Goal: Task Accomplishment & Management: Manage account settings

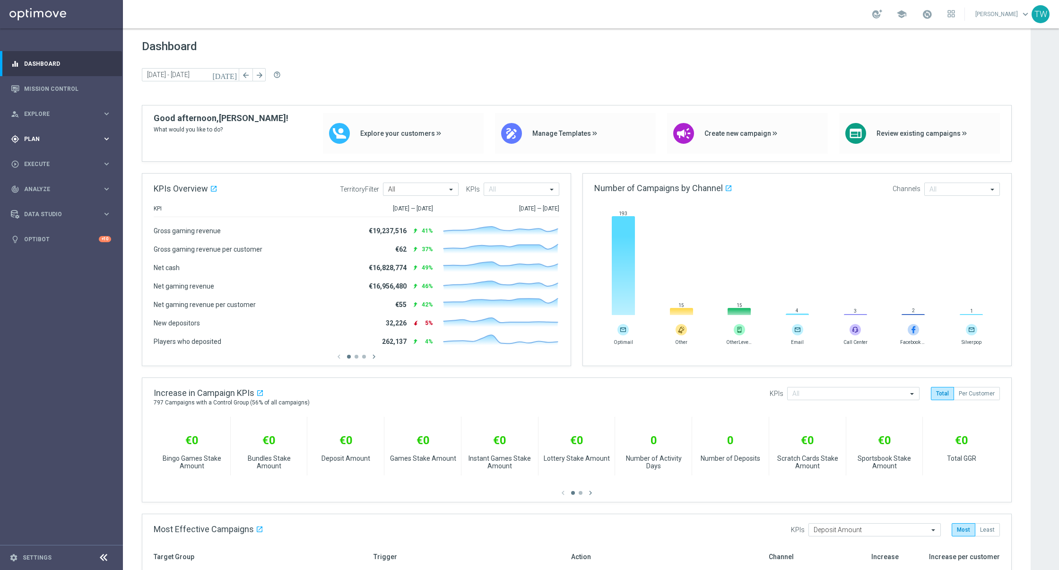
click at [54, 140] on span "Plan" at bounding box center [63, 139] width 78 height 6
click at [45, 157] on link "Target Groups" at bounding box center [62, 159] width 74 height 8
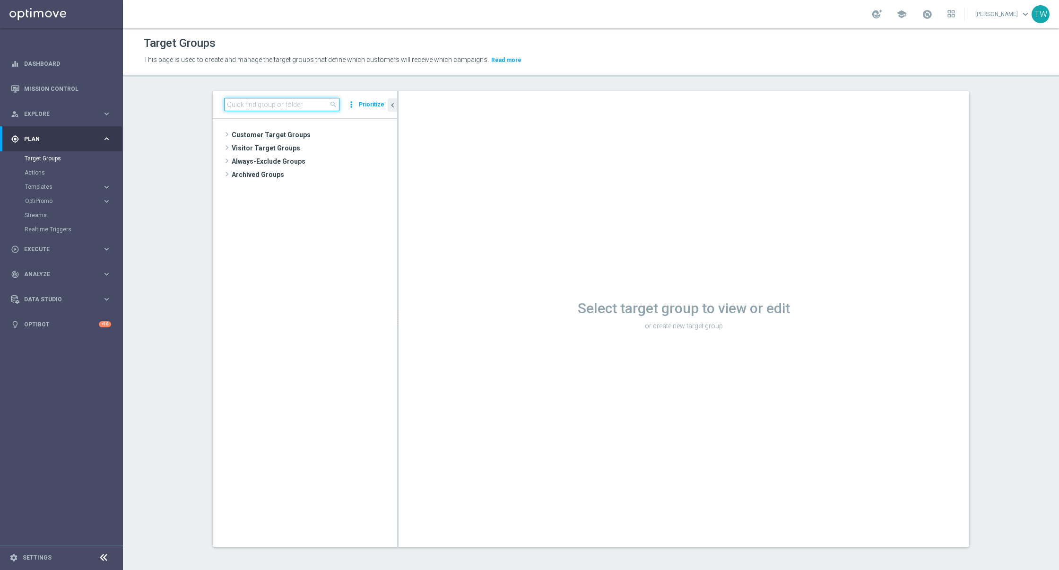
click at [244, 106] on input at bounding box center [281, 104] width 115 height 13
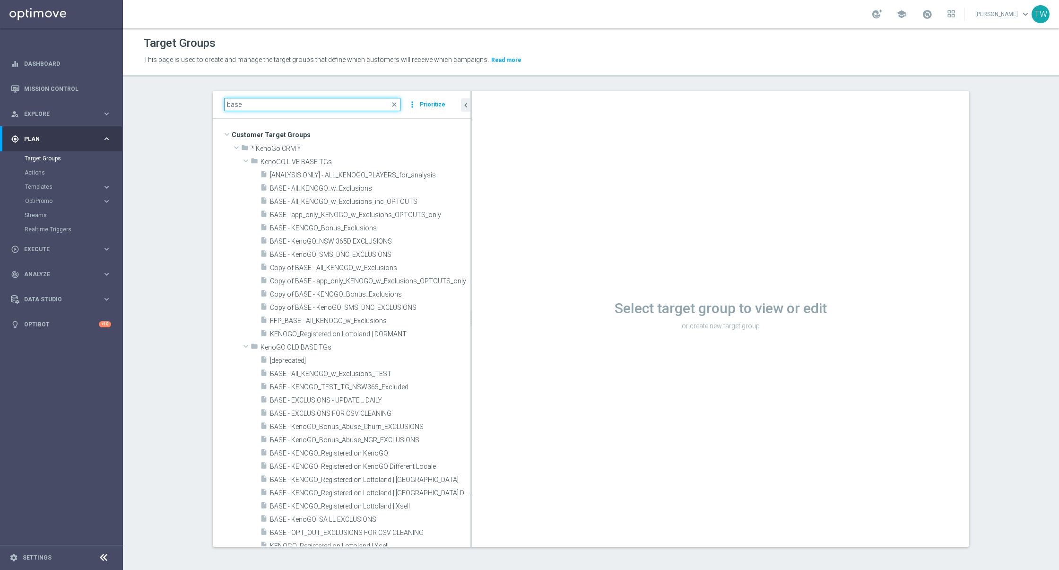
drag, startPoint x: 397, startPoint y: 326, endPoint x: 478, endPoint y: 332, distance: 81.1
click at [478, 332] on as-split "base close more_vert Prioritize Customer Target Groups library_add create_new_f…" at bounding box center [591, 319] width 756 height 456
type input "base"
click at [400, 211] on span "BASE - app_only_KENOGO_w_Exclusions_OPTOUTS_only" at bounding box center [359, 215] width 178 height 8
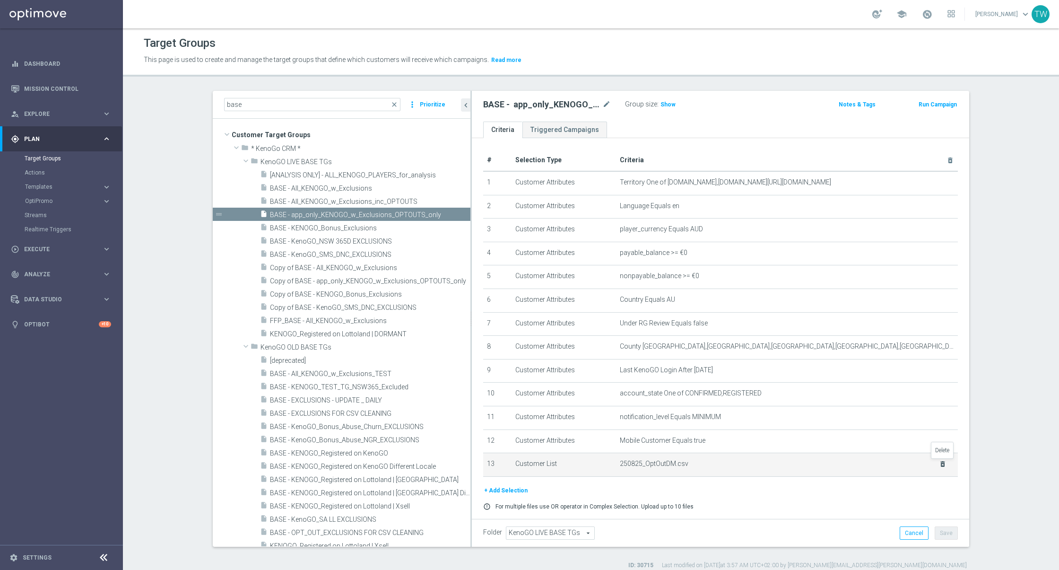
click at [942, 463] on icon "delete_forever" at bounding box center [943, 464] width 8 height 8
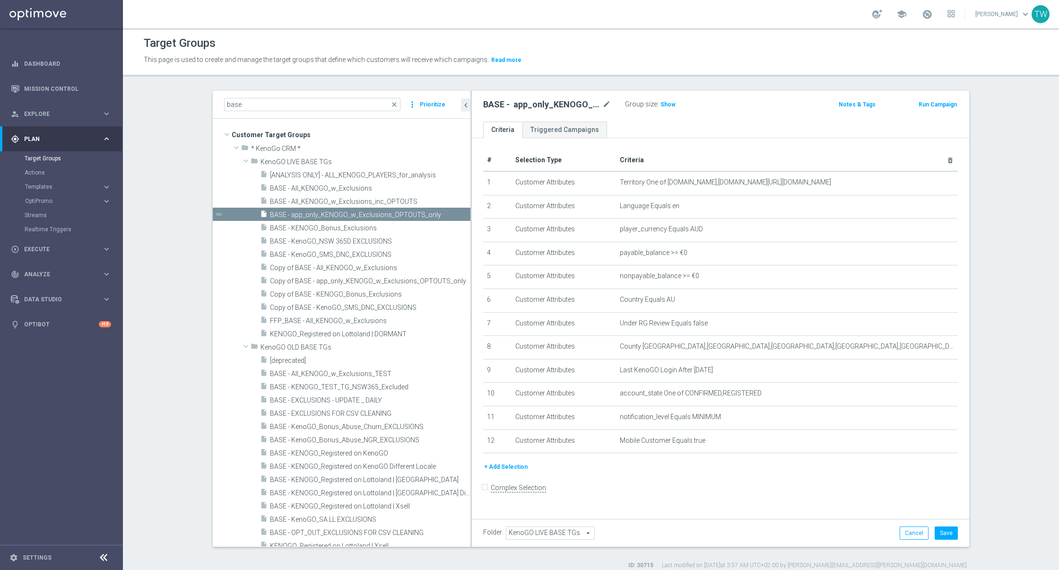
click at [493, 461] on button "+ Add Selection" at bounding box center [505, 466] width 45 height 10
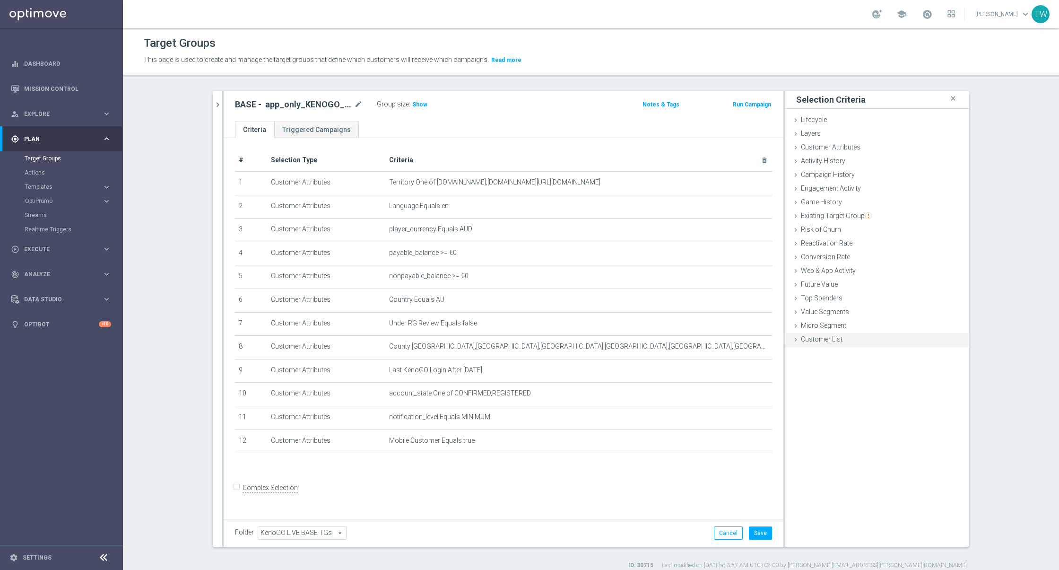
click at [853, 338] on div "Customer List done" at bounding box center [877, 340] width 184 height 14
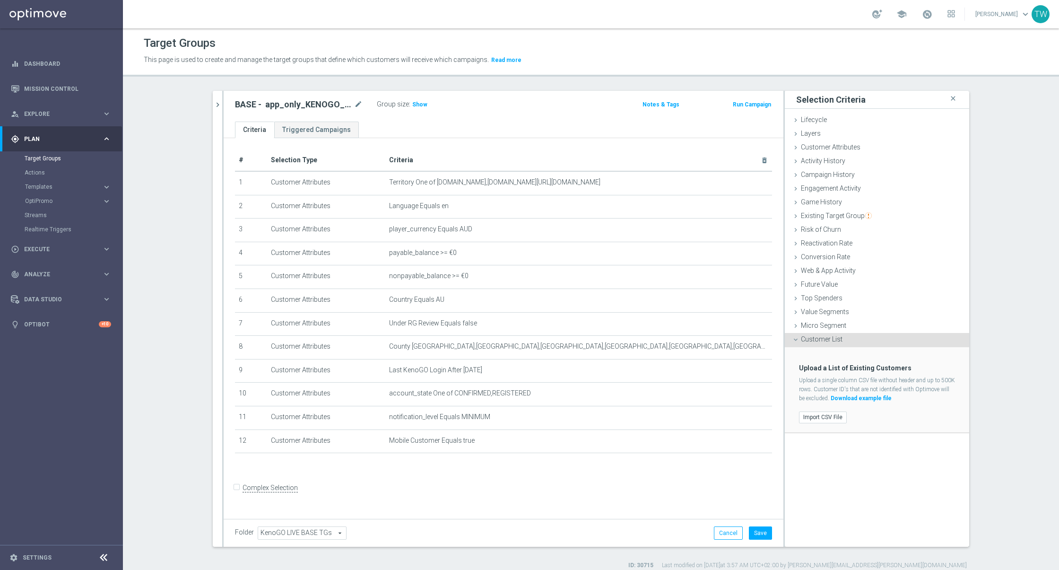
click at [812, 409] on div "Import CSV File" at bounding box center [877, 417] width 170 height 16
click at [812, 411] on label "Import CSV File" at bounding box center [823, 417] width 48 height 12
click at [0, 0] on input "Import CSV File" at bounding box center [0, 0] width 0 height 0
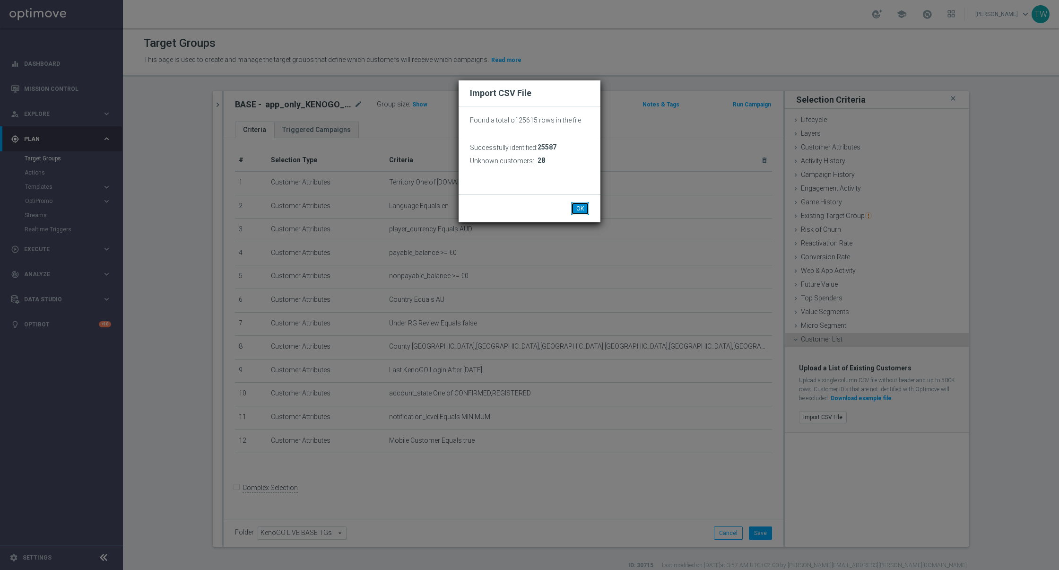
click at [579, 206] on button "OK" at bounding box center [580, 208] width 18 height 13
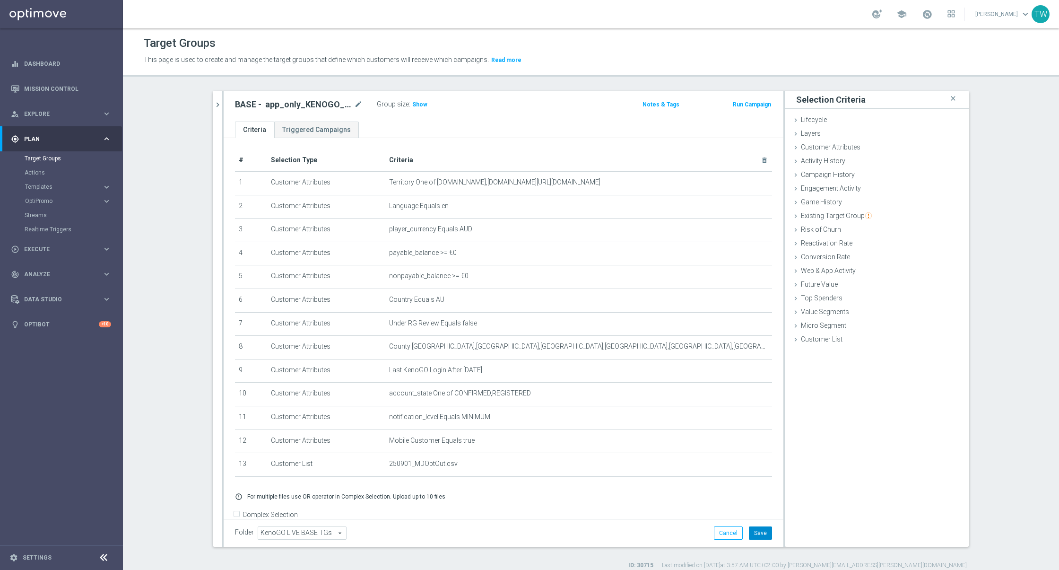
click at [761, 532] on button "Save" at bounding box center [760, 532] width 23 height 13
click at [415, 104] on span "Show" at bounding box center [419, 104] width 15 height 7
click at [425, 106] on span "7,123" at bounding box center [421, 105] width 17 height 9
click at [421, 105] on span "7,123" at bounding box center [421, 105] width 17 height 9
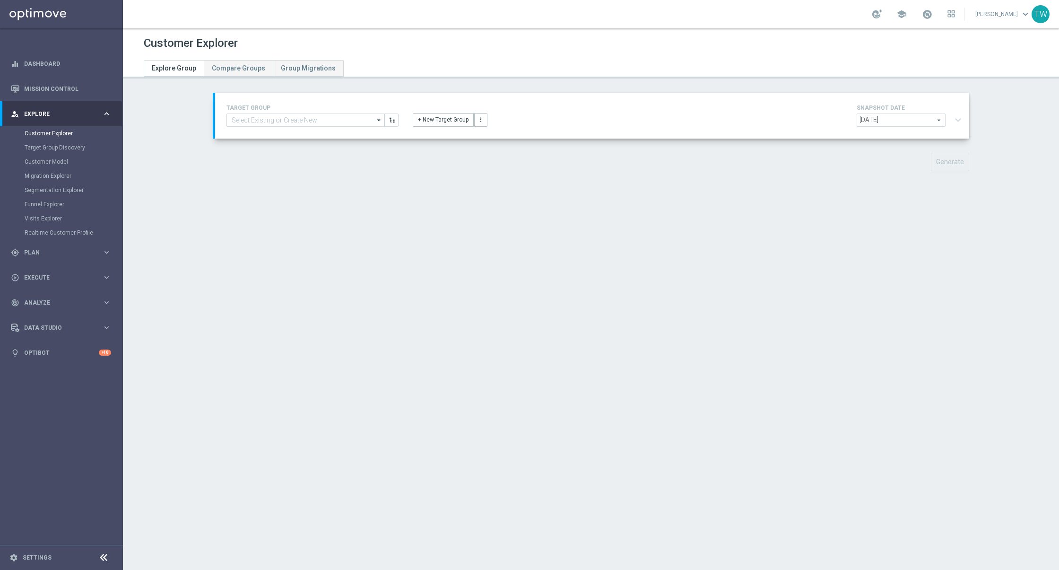
type input "BASE - app_only_KENOGO_w_Exclusions_OPTOUTS_only"
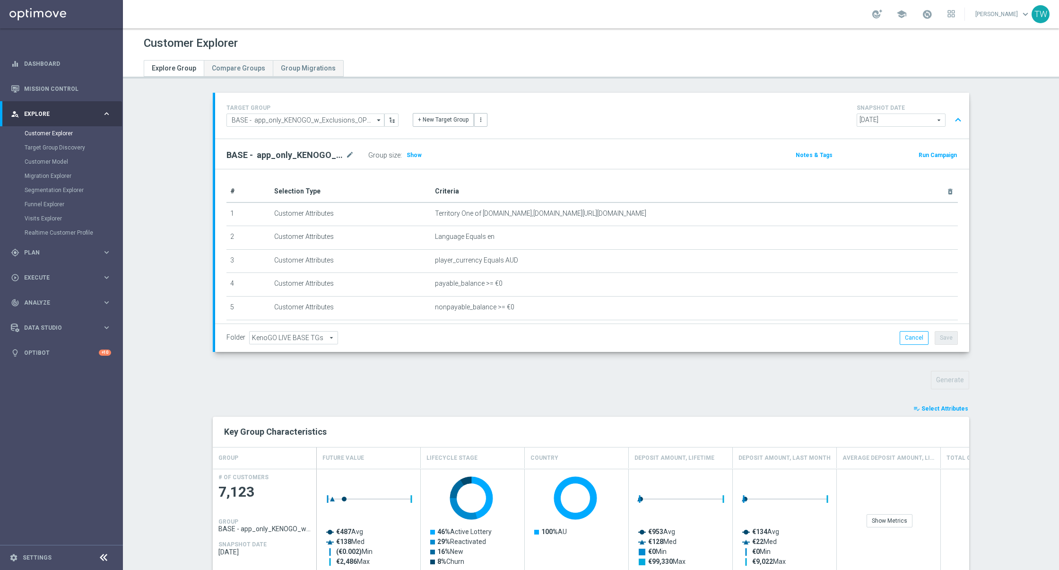
scroll to position [104, 0]
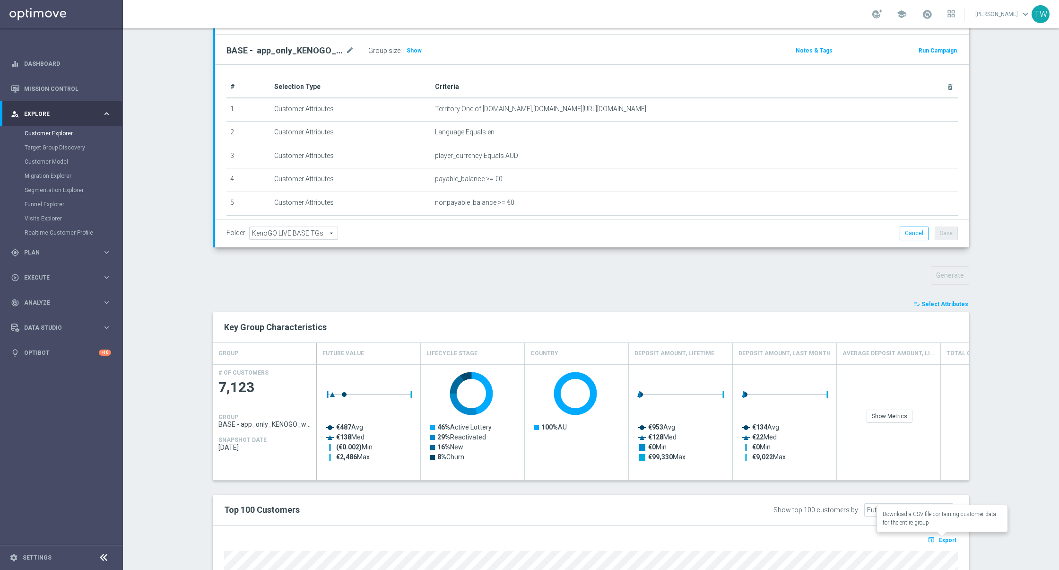
click at [951, 537] on span "Export" at bounding box center [947, 540] width 17 height 7
click at [932, 16] on span at bounding box center [927, 14] width 10 height 10
